Goal: Communication & Community: Answer question/provide support

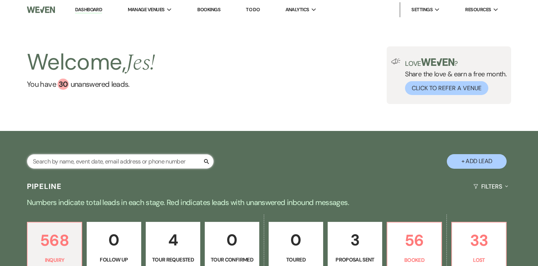
click at [123, 162] on input "text" at bounding box center [120, 161] width 187 height 15
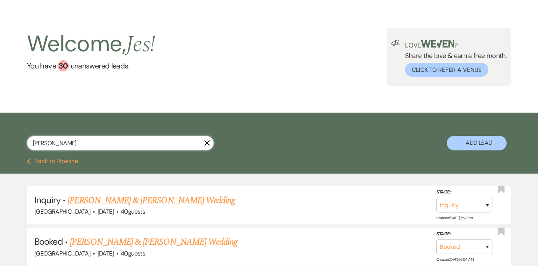
scroll to position [18, 0]
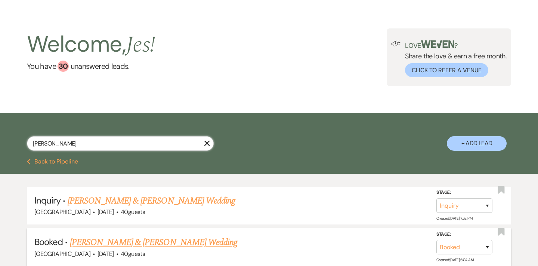
type input "[PERSON_NAME]"
click at [182, 242] on link "[PERSON_NAME] & [PERSON_NAME] Wedding" at bounding box center [153, 241] width 167 height 13
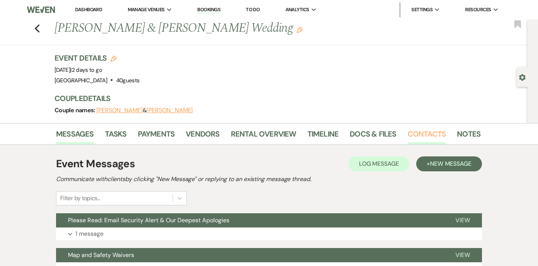
click at [414, 131] on link "Contacts" at bounding box center [427, 136] width 38 height 16
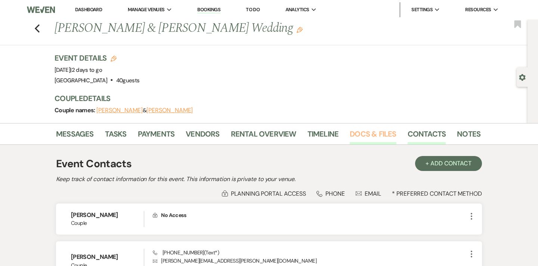
click at [375, 132] on link "Docs & Files" at bounding box center [373, 136] width 46 height 16
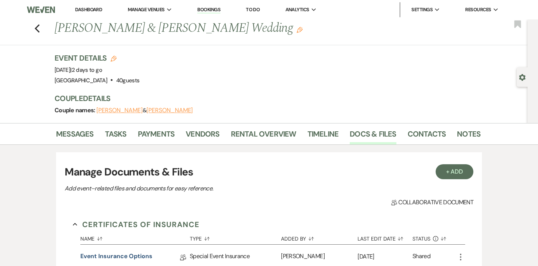
click at [209, 11] on link "Bookings" at bounding box center [208, 9] width 23 height 7
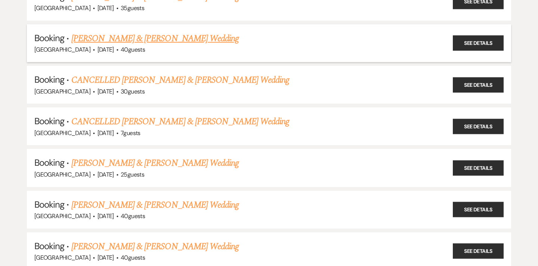
scroll to position [156, 0]
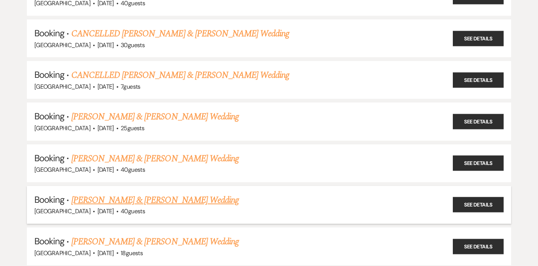
click at [194, 193] on link "[PERSON_NAME] & [PERSON_NAME] Wedding" at bounding box center [154, 199] width 167 height 13
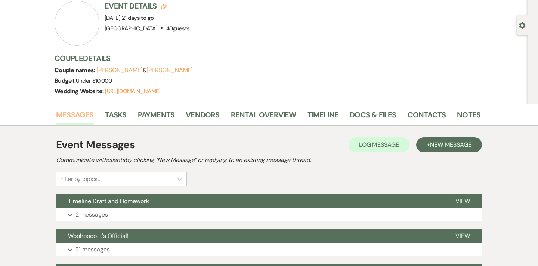
scroll to position [138, 0]
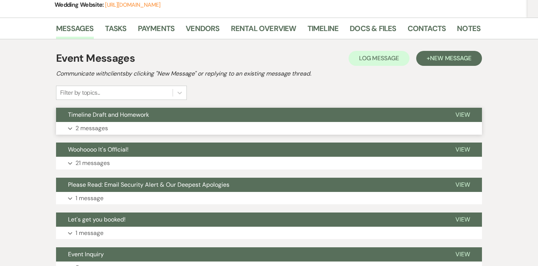
click at [92, 129] on p "2 messages" at bounding box center [91, 128] width 32 height 10
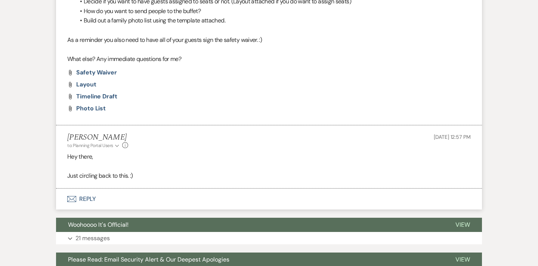
scroll to position [529, 0]
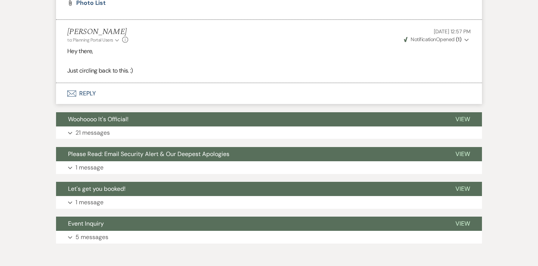
click at [87, 84] on button "Envelope Reply" at bounding box center [269, 93] width 426 height 21
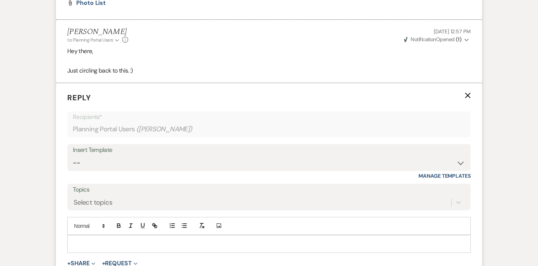
scroll to position [551, 0]
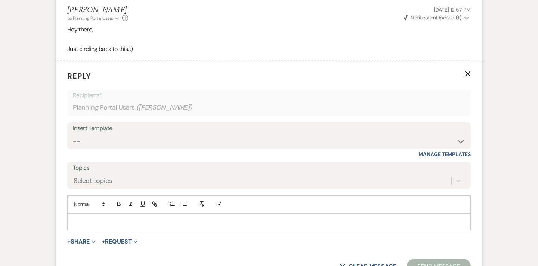
click at [124, 218] on p at bounding box center [268, 222] width 391 height 8
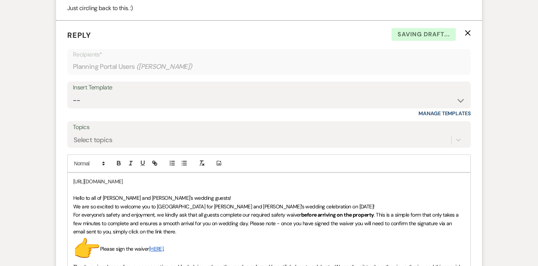
scroll to position [603, 0]
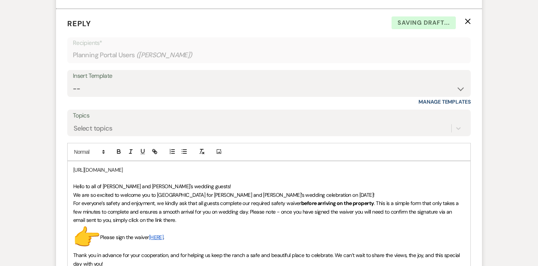
click at [192, 182] on p "Hello to all of [PERSON_NAME] and [PERSON_NAME]'s wedding guests!" at bounding box center [268, 186] width 391 height 8
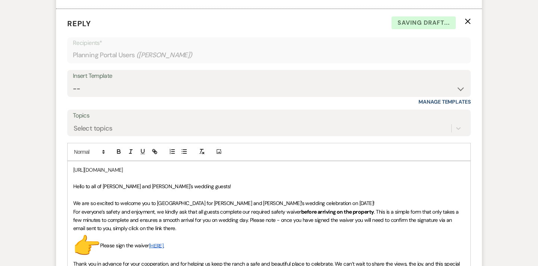
click at [373, 199] on p "We are so excited to welcome you to [GEOGRAPHIC_DATA] for [PERSON_NAME] and [PE…" at bounding box center [268, 203] width 391 height 8
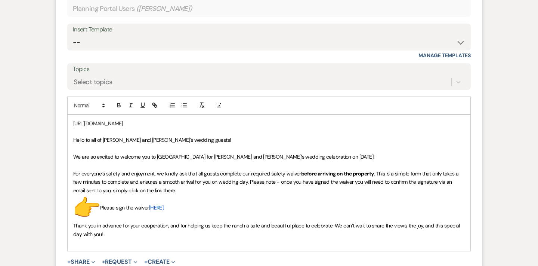
scroll to position [650, 0]
drag, startPoint x: 455, startPoint y: 115, endPoint x: 45, endPoint y: 102, distance: 410.3
copy p "[URL][DOMAIN_NAME]"
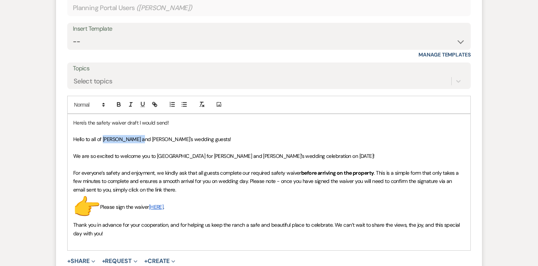
drag, startPoint x: 140, startPoint y: 132, endPoint x: 103, endPoint y: 132, distance: 36.2
click at [103, 136] on span "Hello to all of [PERSON_NAME] and [PERSON_NAME]'s wedding guests!" at bounding box center [152, 139] width 158 height 7
drag, startPoint x: 169, startPoint y: 201, endPoint x: 151, endPoint y: 200, distance: 18.0
click at [151, 200] on p "﻿ ﻿ Please sign the waiver [HERE] ." at bounding box center [268, 207] width 391 height 27
click at [157, 101] on icon "button" at bounding box center [154, 104] width 7 height 7
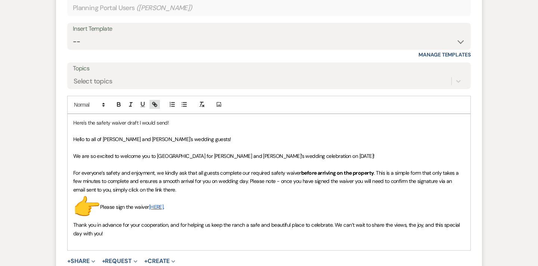
type input "[HERE]."
paste input "[URL][DOMAIN_NAME]"
type input "[URL][DOMAIN_NAME]"
click at [207, 195] on p "﻿ ﻿ Please sign the waiver [HERE] ." at bounding box center [268, 207] width 391 height 27
drag, startPoint x: 101, startPoint y: 198, endPoint x: 67, endPoint y: 197, distance: 34.0
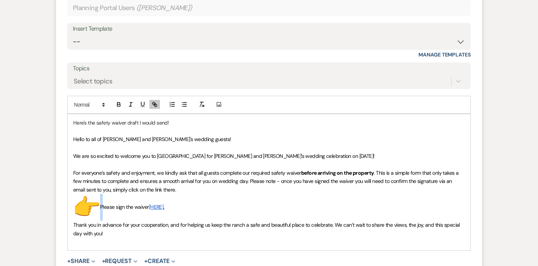
click at [67, 197] on div "Here's the safety waiver draft I would send! Hello to all of [PERSON_NAME] and …" at bounding box center [268, 182] width 403 height 137
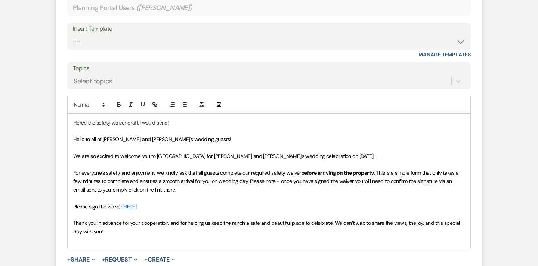
click at [177, 118] on p "Here's the safety waiver draft I would send!" at bounding box center [268, 122] width 391 height 8
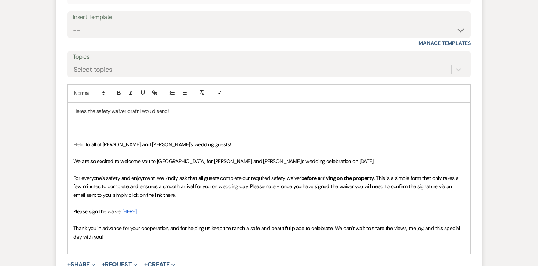
scroll to position [663, 0]
click at [112, 227] on p "Thank you in advance for your cooperation, and for helping us keep the ranch a …" at bounding box center [268, 231] width 391 height 17
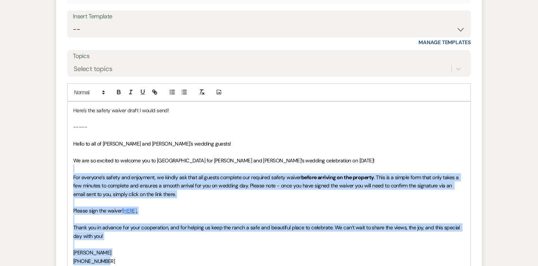
drag, startPoint x: 115, startPoint y: 251, endPoint x: 57, endPoint y: 159, distance: 108.8
click at [57, 159] on form "Reply X Saving draft... Recipients* Planning Portal Users ( [PERSON_NAME] ) Ins…" at bounding box center [269, 140] width 426 height 380
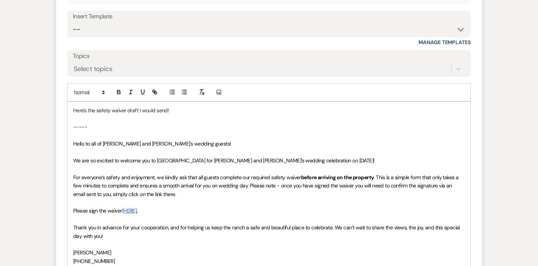
drag, startPoint x: 57, startPoint y: 159, endPoint x: 57, endPoint y: 149, distance: 10.5
click at [57, 149] on form "Reply X Saving draft... Recipients* Planning Portal Users ( [PERSON_NAME] ) Ins…" at bounding box center [269, 140] width 426 height 380
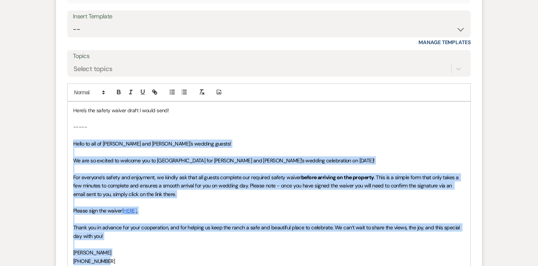
drag, startPoint x: 111, startPoint y: 250, endPoint x: 71, endPoint y: 137, distance: 119.5
click at [71, 137] on div "Here's the safety waiver draft I would send! ----- Hello to all of [PERSON_NAME…" at bounding box center [269, 190] width 403 height 176
copy div "Hello to all of [PERSON_NAME] and [PERSON_NAME]'s wedding guests! We are so exc…"
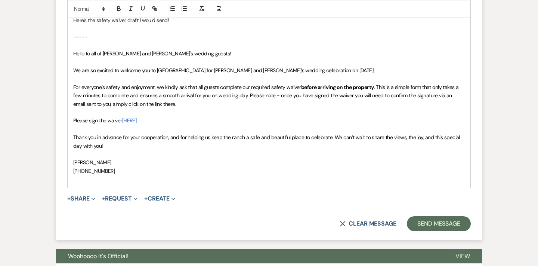
scroll to position [759, 0]
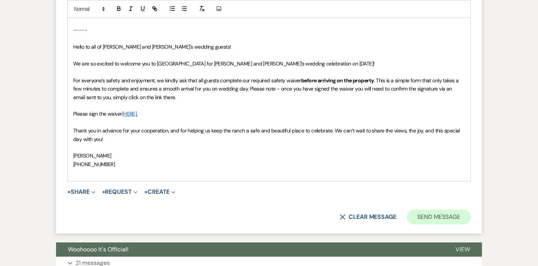
click at [417, 209] on button "Send Message" at bounding box center [439, 216] width 64 height 15
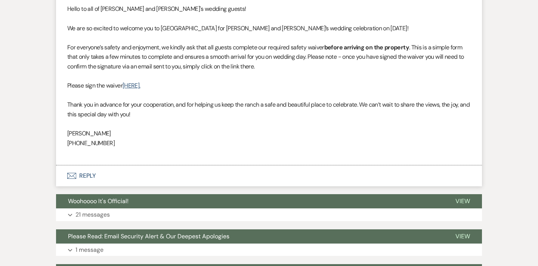
scroll to position [602, 0]
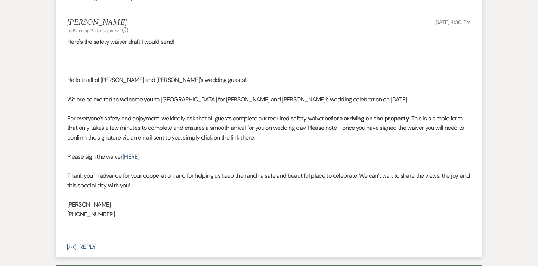
click at [81, 239] on button "Envelope Reply" at bounding box center [269, 246] width 426 height 21
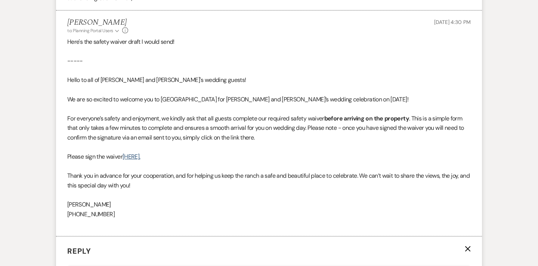
scroll to position [805, 0]
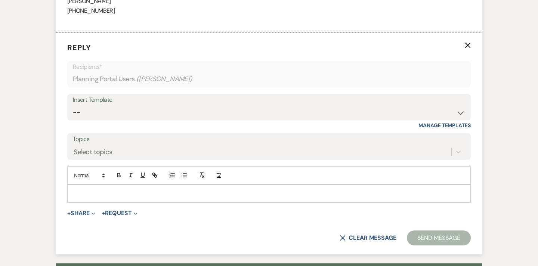
click at [103, 189] on p at bounding box center [268, 193] width 391 height 8
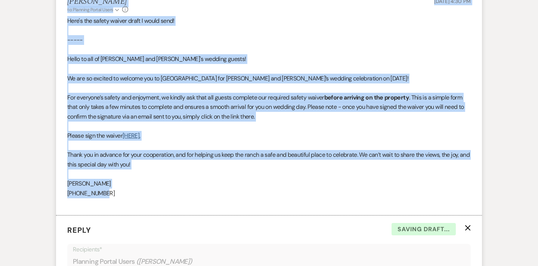
scroll to position [618, 0]
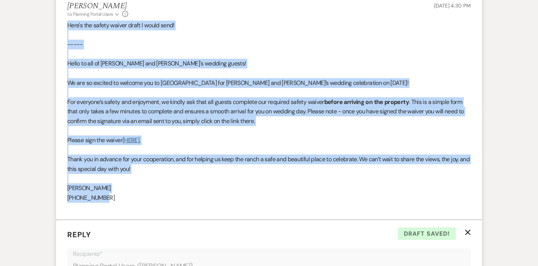
drag, startPoint x: 114, startPoint y: 69, endPoint x: 63, endPoint y: 18, distance: 72.6
click at [63, 18] on li "[PERSON_NAME] to: Planning Portal Users Expand Info [DATE] 4:30 PM Here's the s…" at bounding box center [269, 107] width 426 height 226
copy div "Here's the safety waiver draft I would send! ----- Hello to all of [PERSON_NAME…"
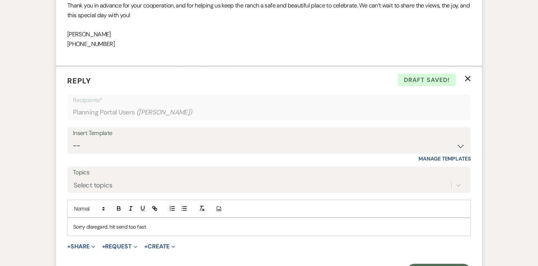
click at [189, 222] on p "Sorry disregard. hit send too fast." at bounding box center [268, 226] width 391 height 8
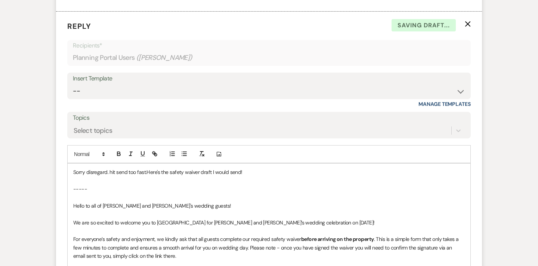
scroll to position [833, 0]
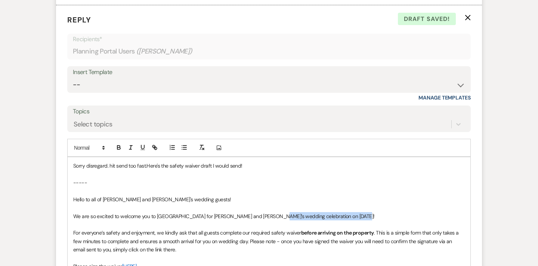
drag, startPoint x: 362, startPoint y: 204, endPoint x: 274, endPoint y: 204, distance: 88.5
click at [274, 212] on p "We are so excited to welcome you to [GEOGRAPHIC_DATA] for [PERSON_NAME] and [PE…" at bounding box center [268, 216] width 391 height 8
drag, startPoint x: 250, startPoint y: 204, endPoint x: 213, endPoint y: 204, distance: 37.7
click at [213, 213] on span "We are so excited to welcome you to [GEOGRAPHIC_DATA] for [PERSON_NAME] and [PE…" at bounding box center [199, 216] width 253 height 7
click at [290, 212] on p "We are so excited to welcome you to [GEOGRAPHIC_DATA] for [PERSON_NAME] and [PE…" at bounding box center [268, 216] width 391 height 8
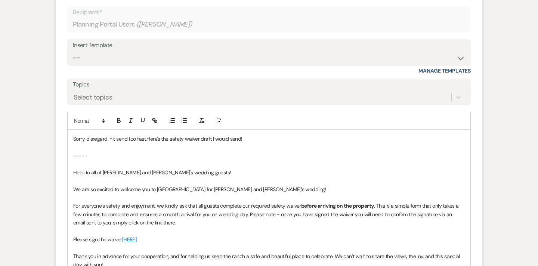
scroll to position [935, 0]
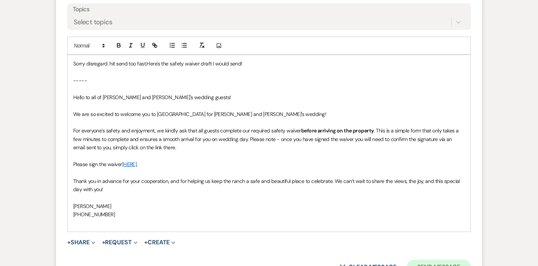
click at [425, 259] on button "Send Message" at bounding box center [439, 266] width 64 height 15
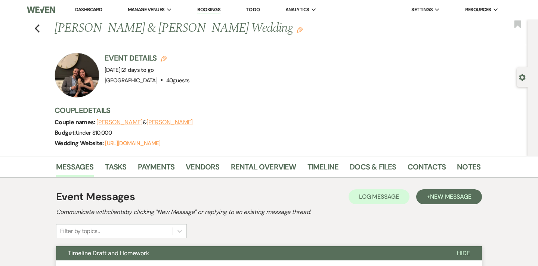
scroll to position [0, 0]
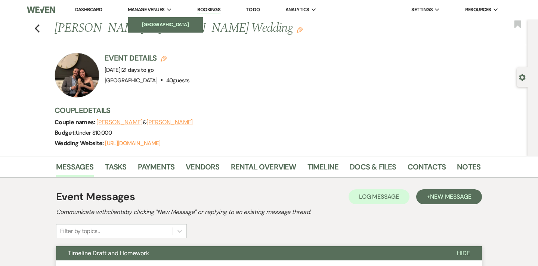
click at [161, 27] on li "[GEOGRAPHIC_DATA]" at bounding box center [165, 24] width 67 height 7
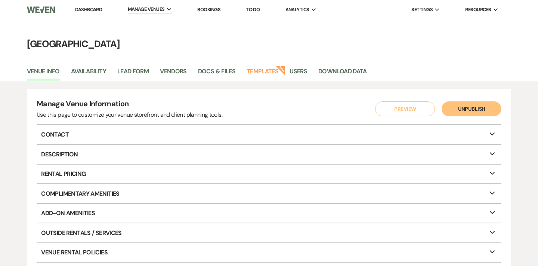
click at [210, 8] on link "Bookings" at bounding box center [208, 9] width 23 height 6
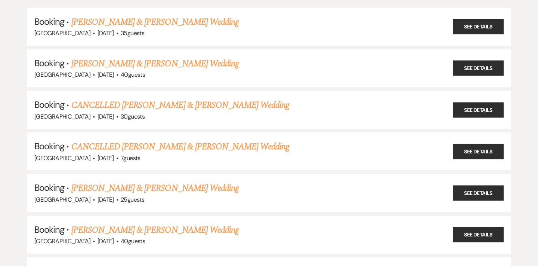
scroll to position [63, 0]
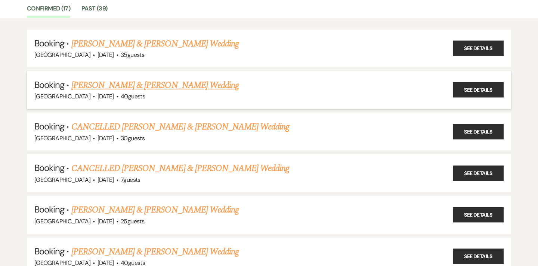
click at [154, 80] on link "[PERSON_NAME] & [PERSON_NAME] Wedding" at bounding box center [154, 84] width 167 height 13
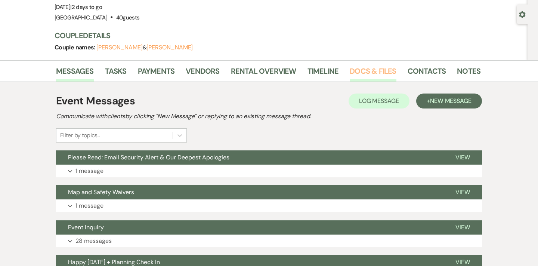
click at [375, 71] on link "Docs & Files" at bounding box center [373, 73] width 46 height 16
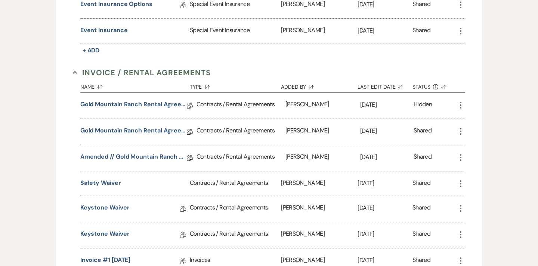
scroll to position [252, 0]
click at [140, 155] on link "Amended // Gold Mountain Ranch Rental Agreement" at bounding box center [133, 158] width 106 height 12
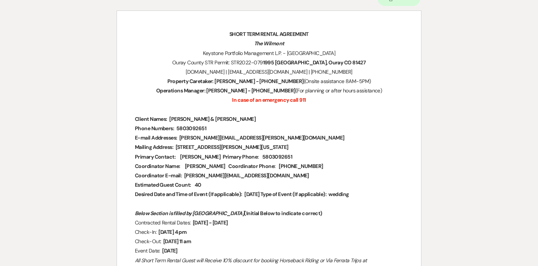
scroll to position [114, 0]
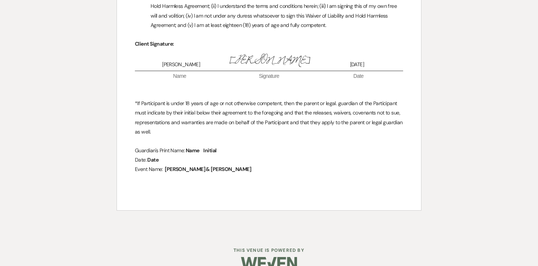
scroll to position [23, 0]
